Goal: Navigation & Orientation: Find specific page/section

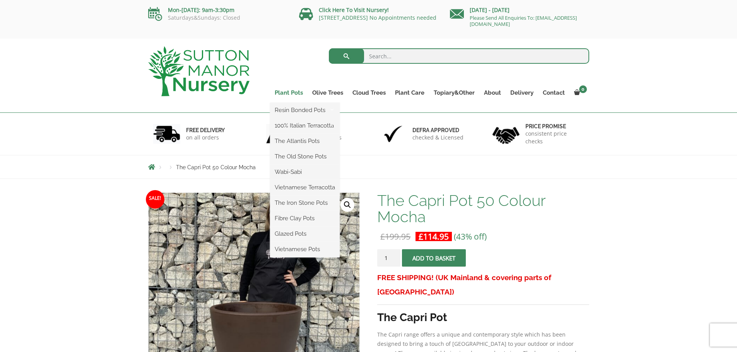
click at [290, 91] on link "Plant Pots" at bounding box center [289, 92] width 38 height 11
click at [289, 93] on link "Plant Pots" at bounding box center [289, 92] width 38 height 11
click at [290, 89] on link "Plant Pots" at bounding box center [289, 92] width 38 height 11
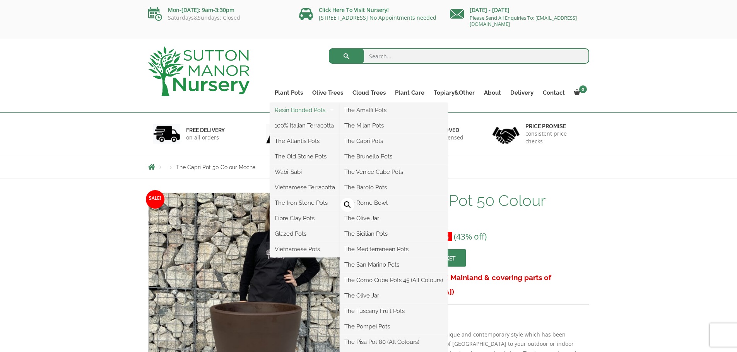
click at [297, 109] on link "Resin Bonded Pots" at bounding box center [305, 110] width 70 height 12
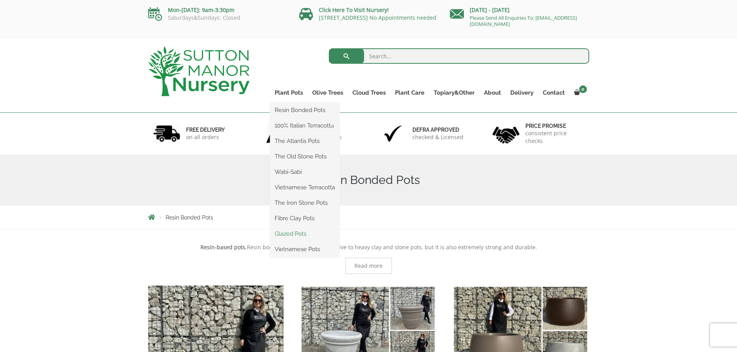
click at [305, 232] on link "Glazed Pots" at bounding box center [305, 234] width 70 height 12
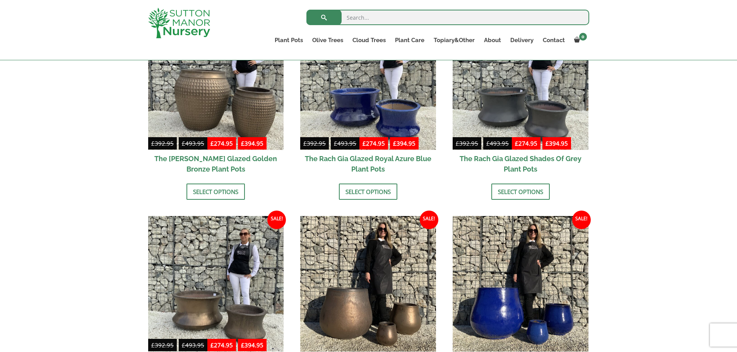
scroll to position [334, 0]
